Goal: Information Seeking & Learning: Find specific fact

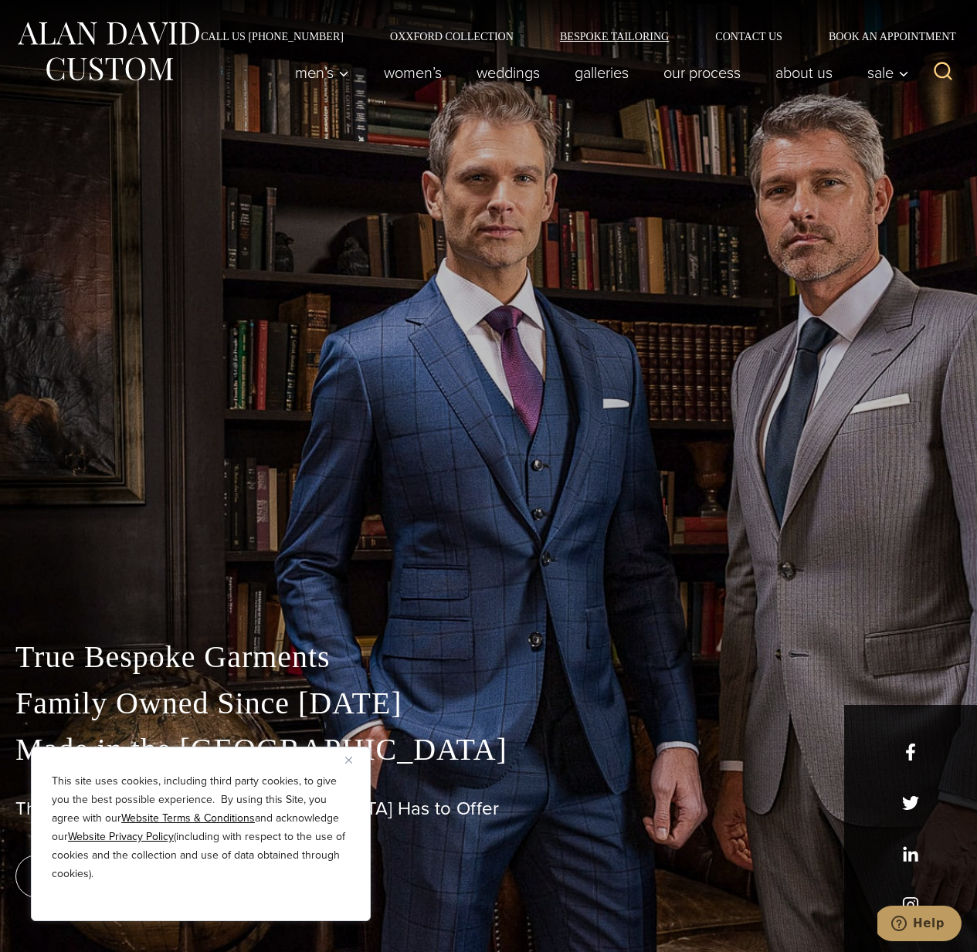
click at [584, 31] on link "Bespoke Tailoring" at bounding box center [614, 36] width 155 height 11
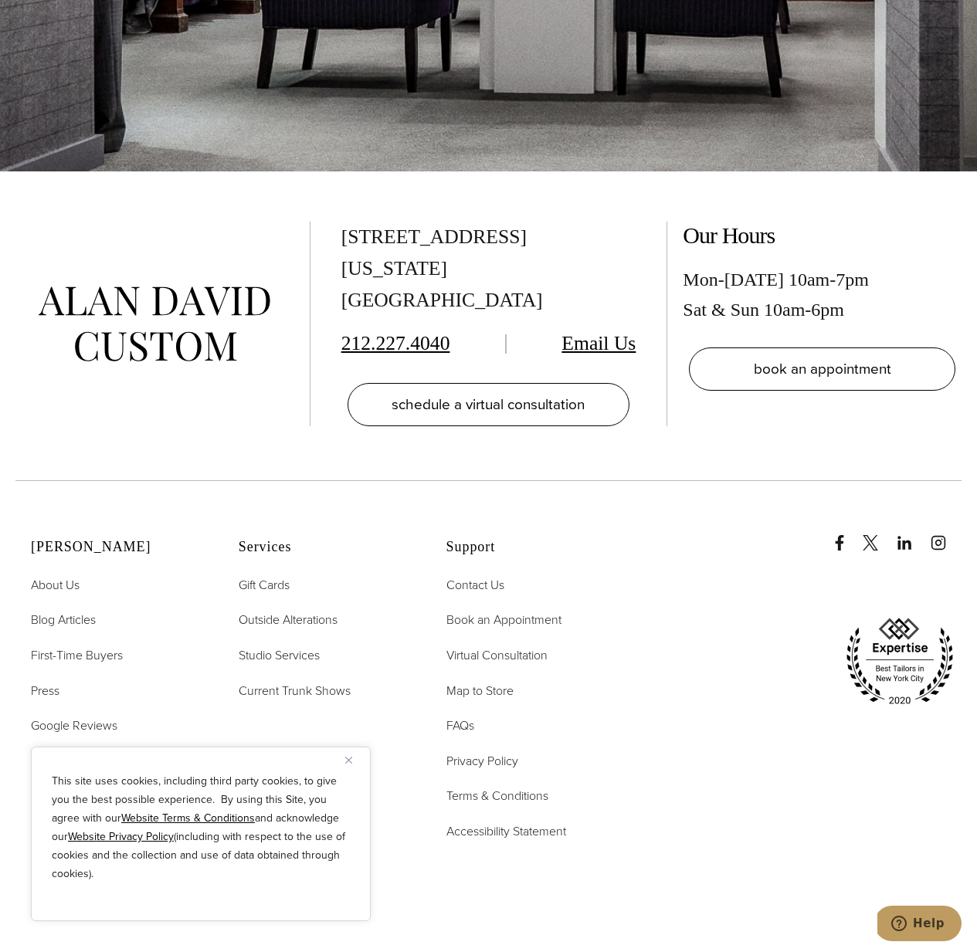
scroll to position [6773, 0]
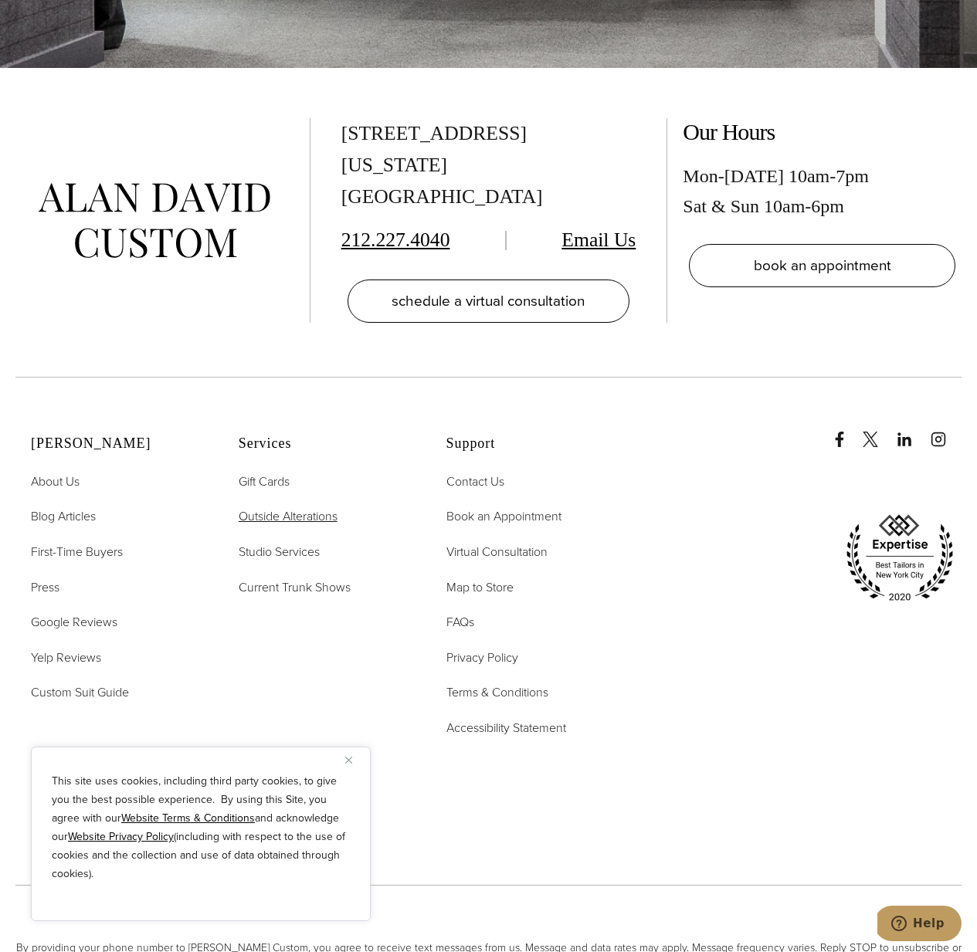
click at [290, 507] on span "Outside Alterations" at bounding box center [288, 516] width 99 height 18
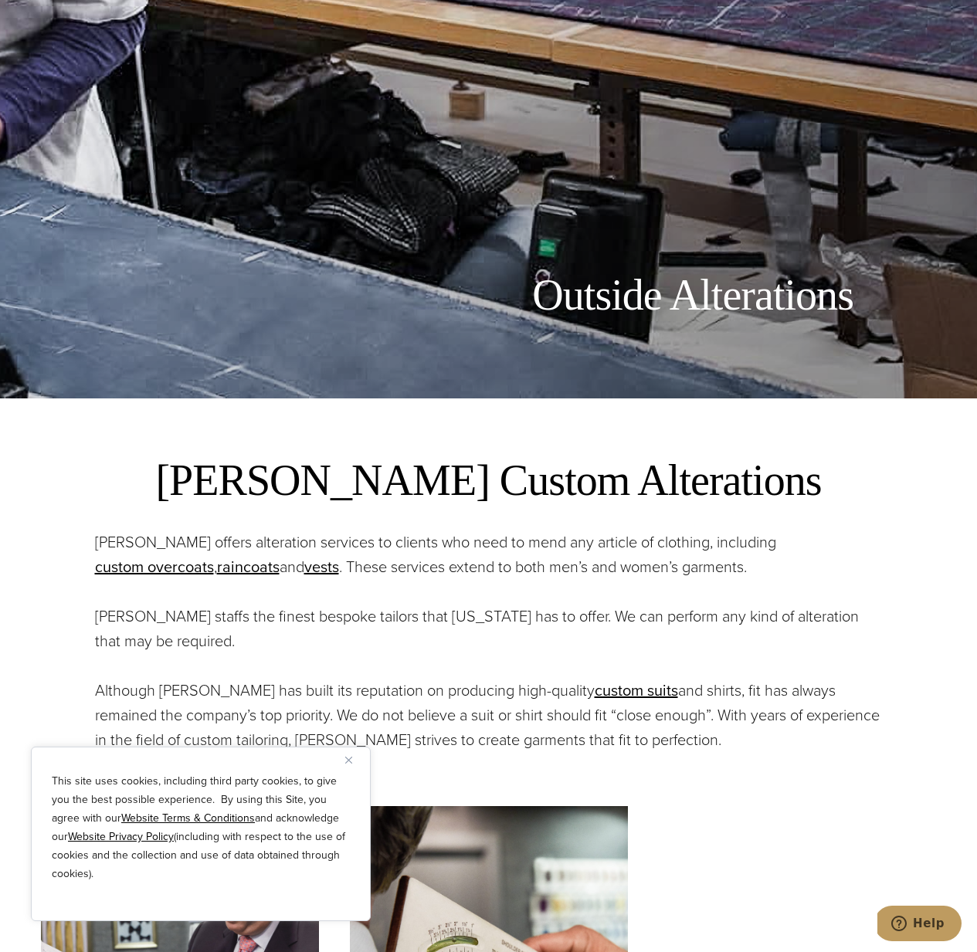
scroll to position [570, 0]
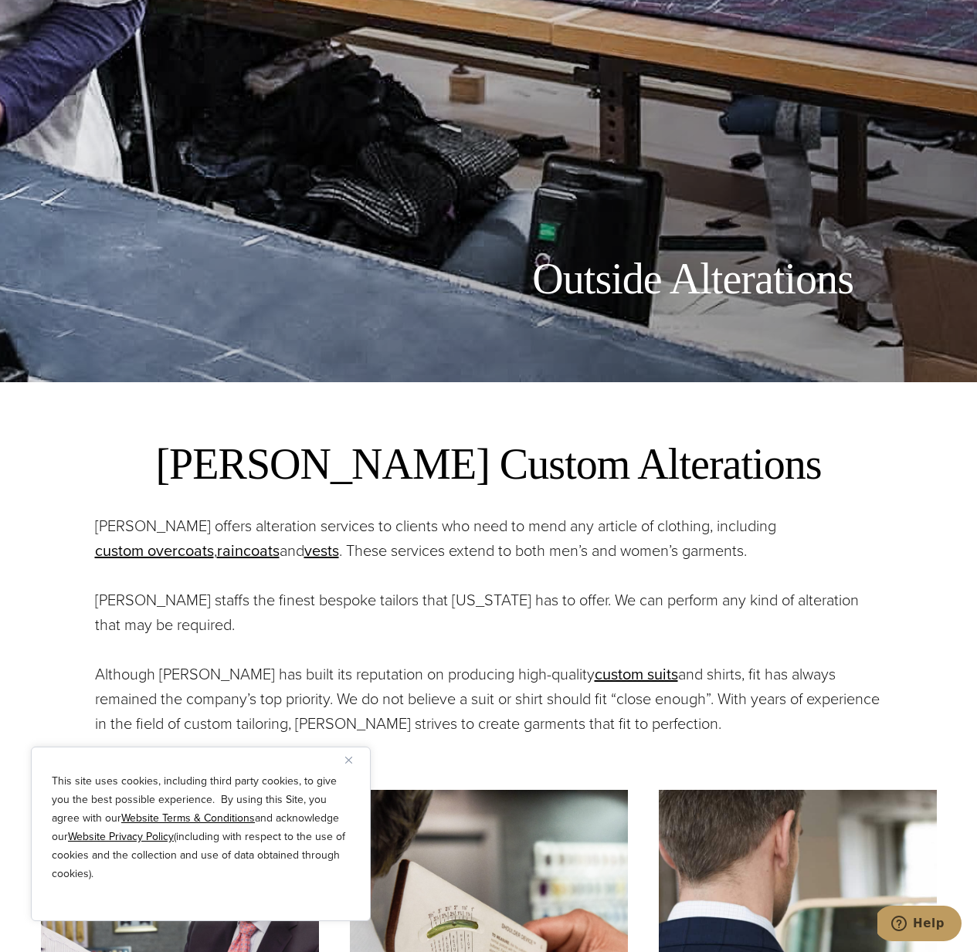
click at [352, 762] on button "Close" at bounding box center [354, 760] width 19 height 19
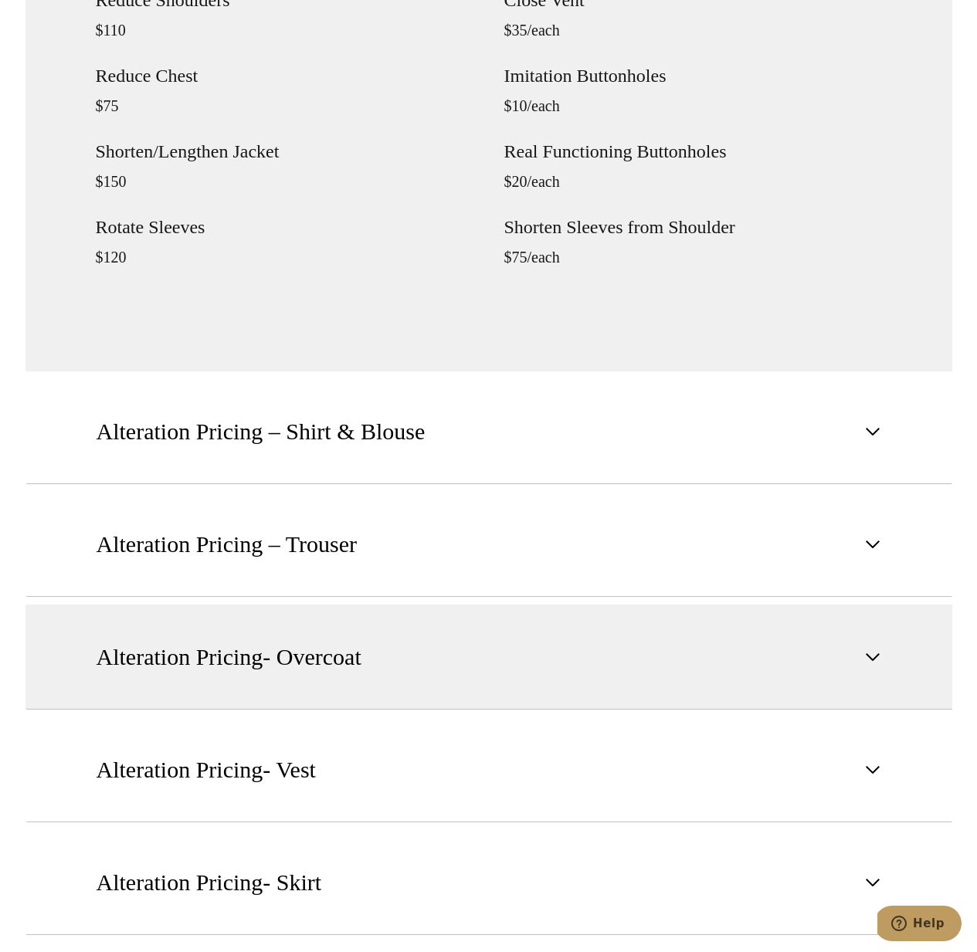
scroll to position [2162, 0]
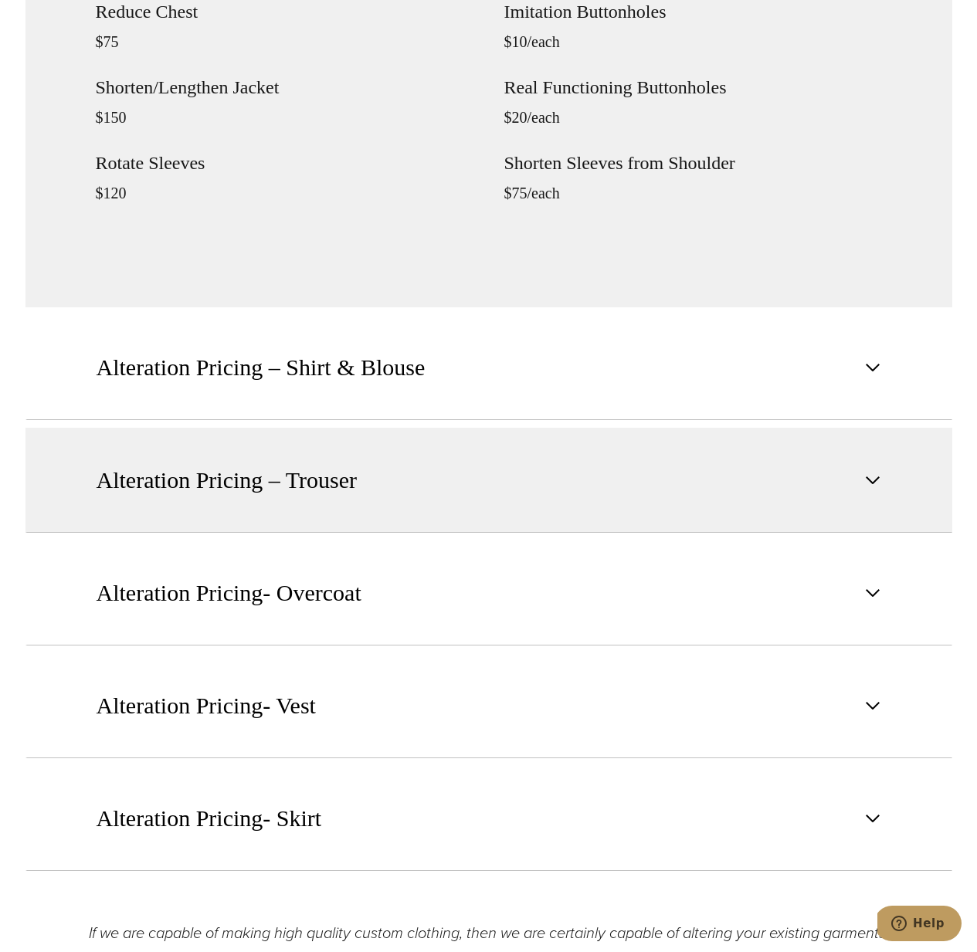
click at [283, 480] on span "Alteration Pricing – Trouser" at bounding box center [227, 480] width 261 height 34
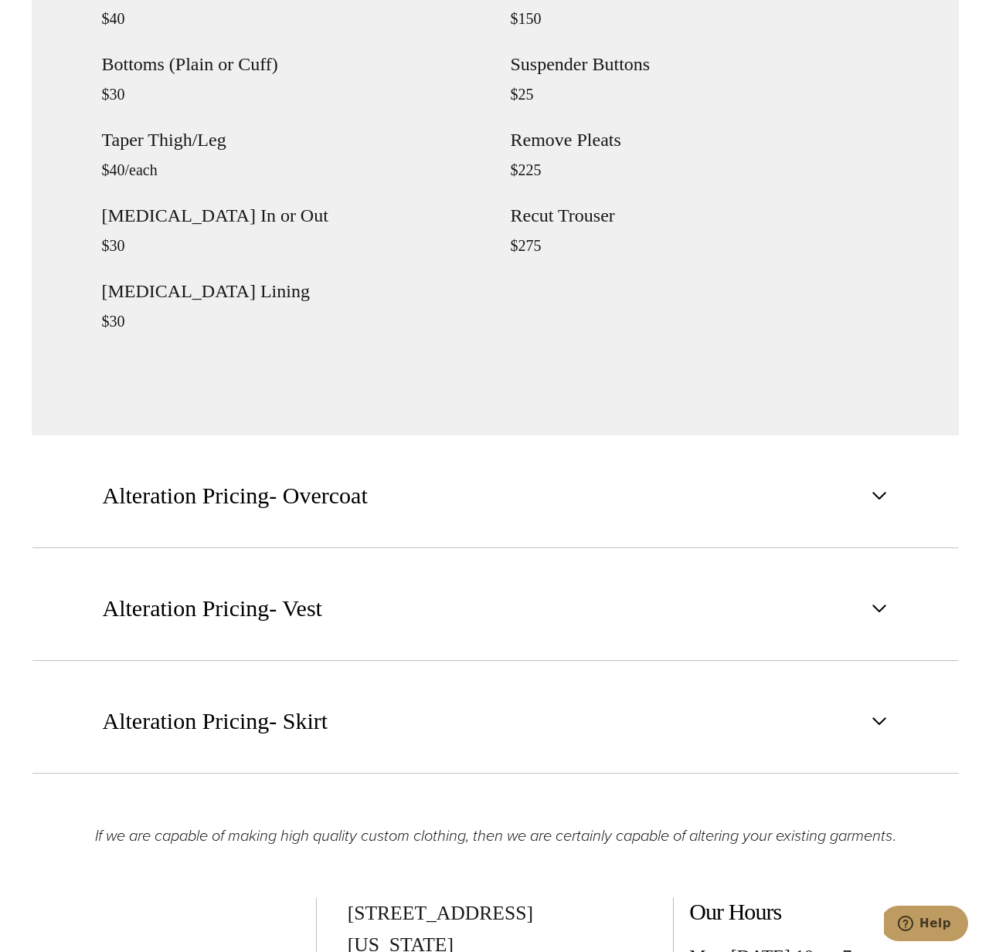
scroll to position [2297, 0]
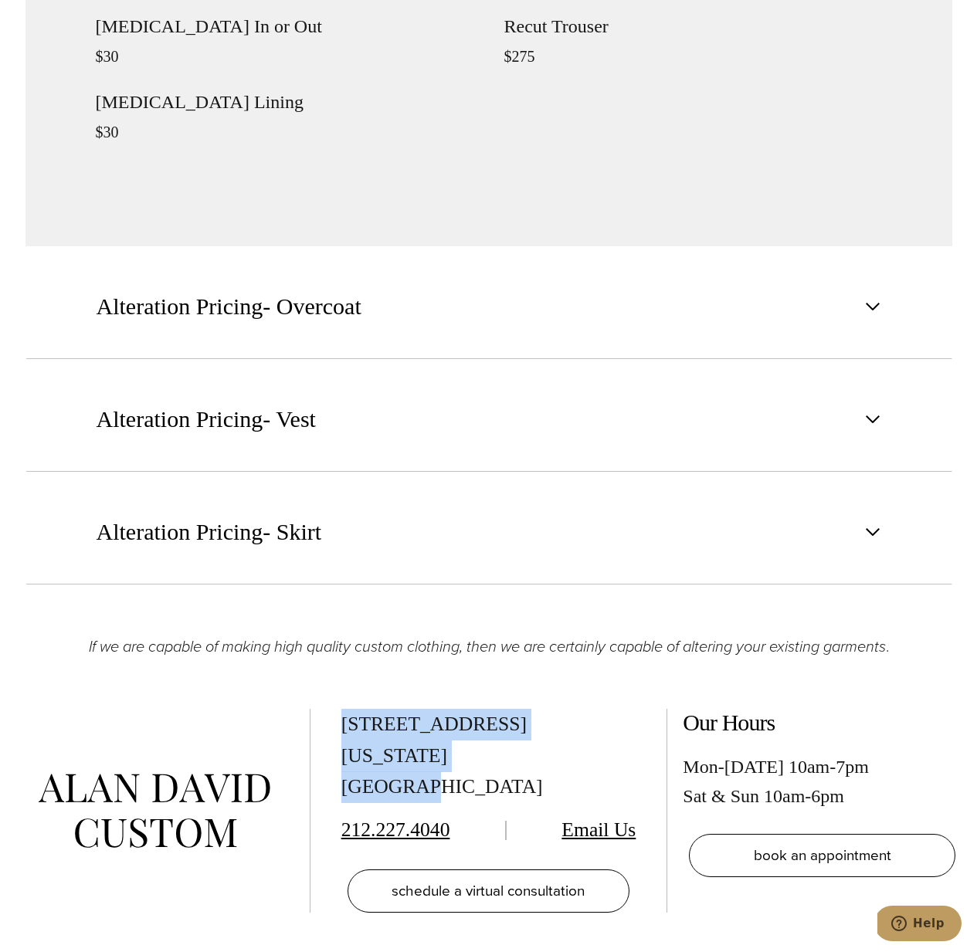
drag, startPoint x: 341, startPoint y: 726, endPoint x: 512, endPoint y: 753, distance: 172.8
click at [512, 753] on div "[STREET_ADDRESS][US_STATE]" at bounding box center [488, 756] width 295 height 95
copy div "[STREET_ADDRESS][US_STATE]"
